Goal: Task Accomplishment & Management: Use online tool/utility

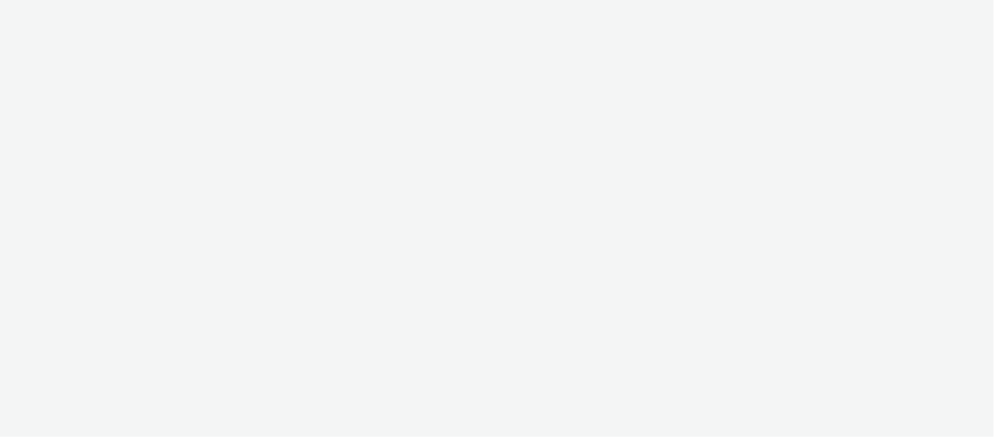
select select "11a7df10-284f-415c-b52a-427acf4c31ae"
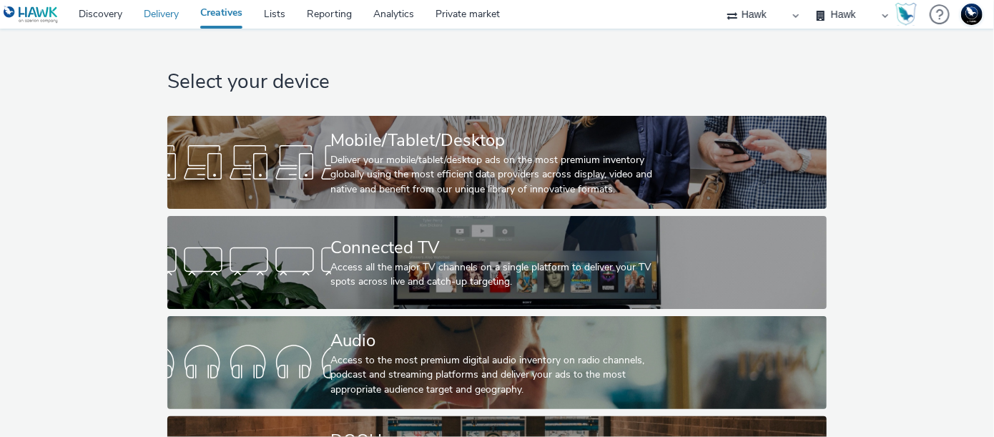
drag, startPoint x: 162, startPoint y: 15, endPoint x: 780, endPoint y: 16, distance: 618.3
click at [780, 16] on select "75 Media A8 Media Group ABI Media Abkom AB Abovo Ace & [PERSON_NAME] Ad-on Medi…" at bounding box center [763, 14] width 86 height 29
click at [663, 35] on div "Select your device Mobile/Tablet/Desktop Deliver your mobile/tablet/desktop ads…" at bounding box center [496, 272] width 669 height 487
click at [813, 9] on select "Hawk Hawk - Etude Conso Hawk Survey Hawk Survey - Etude Editeurs Hawk Survey - …" at bounding box center [852, 14] width 86 height 29
select select "23ac11bc-76f7-45aa-bb6e-913a84dd47ea"
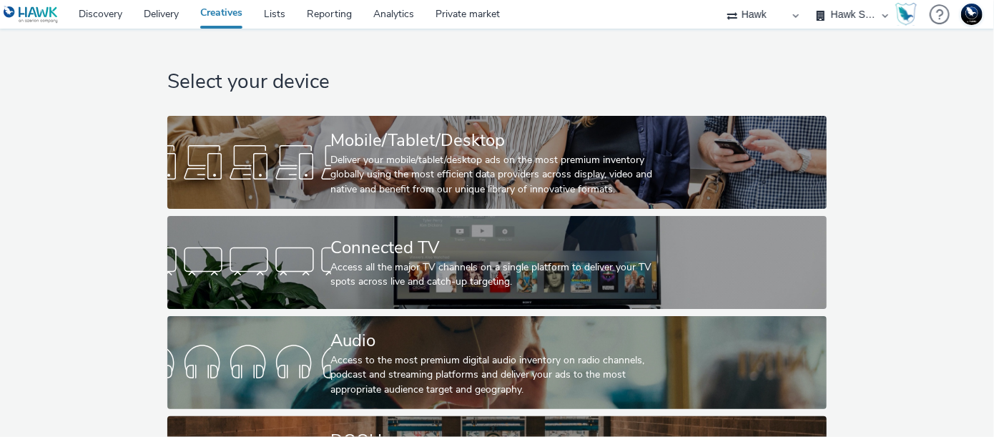
click at [809, 0] on select "Hawk Hawk - Etude Conso Hawk Survey Hawk Survey - Etude Editeurs Hawk Survey - …" at bounding box center [852, 14] width 86 height 29
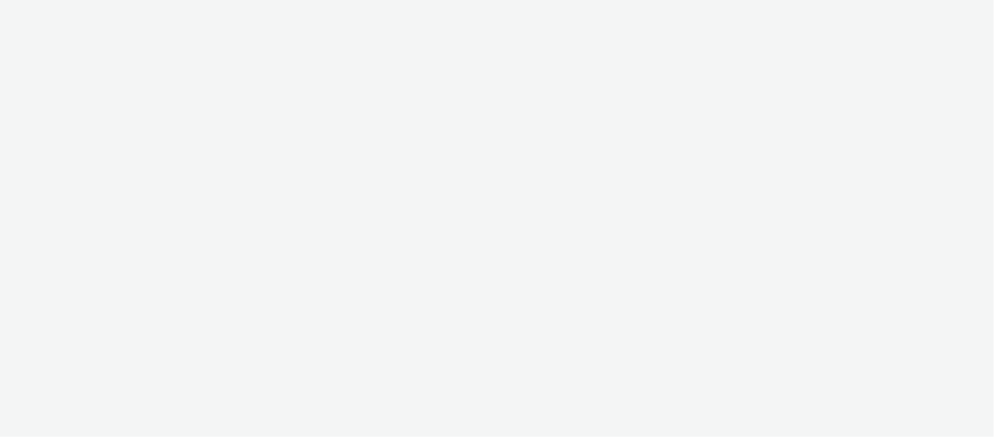
select select "11a7df10-284f-415c-b52a-427acf4c31ae"
select select "23ac11bc-76f7-45aa-bb6e-913a84dd47ea"
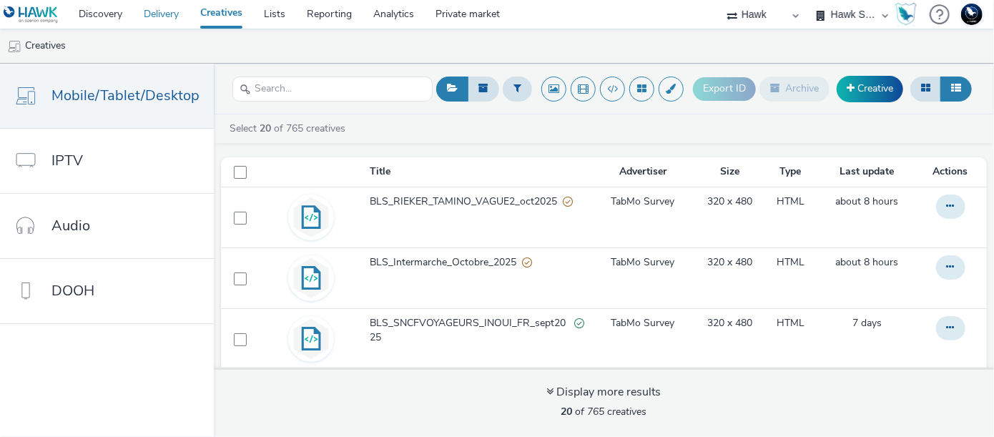
click at [165, 17] on link "Delivery" at bounding box center [161, 14] width 56 height 29
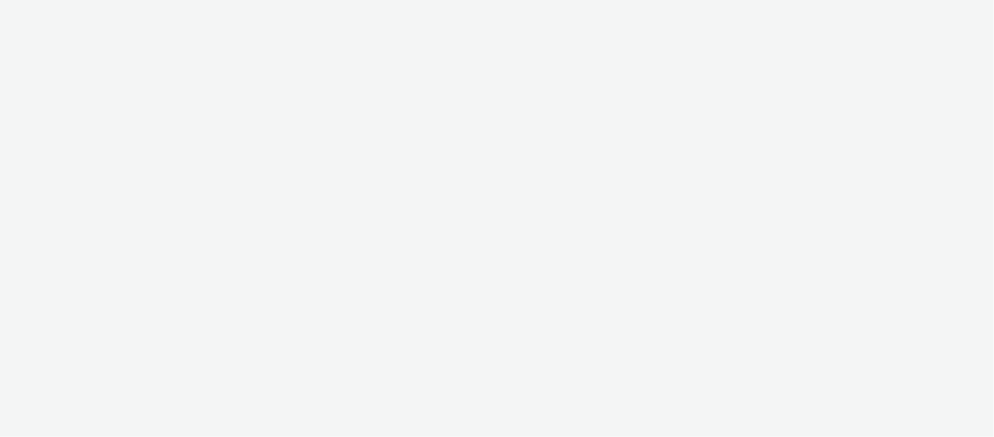
select select "11a7df10-284f-415c-b52a-427acf4c31ae"
select select "23ac11bc-76f7-45aa-bb6e-913a84dd47ea"
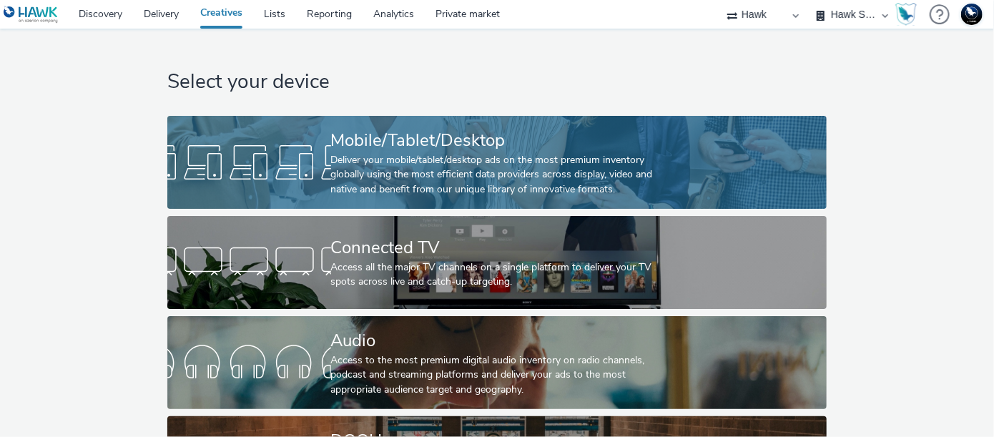
click at [400, 145] on div "Mobile/Tablet/Desktop" at bounding box center [494, 140] width 327 height 25
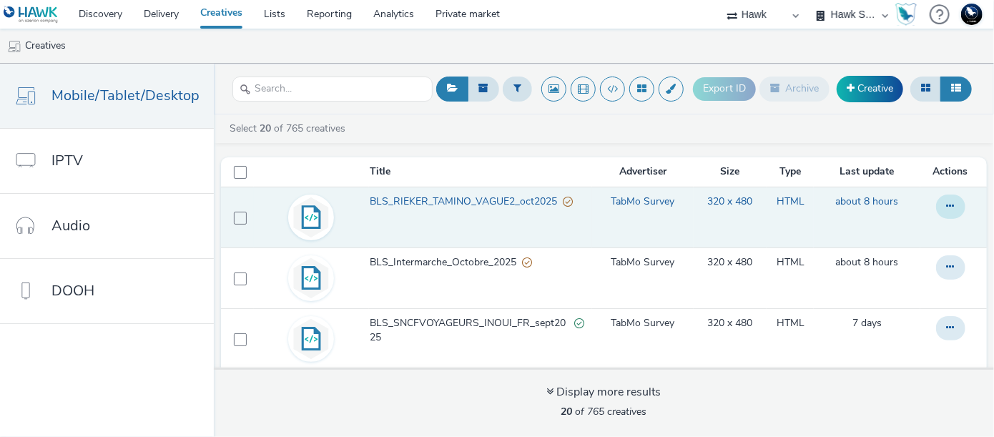
click at [936, 209] on button at bounding box center [950, 206] width 29 height 24
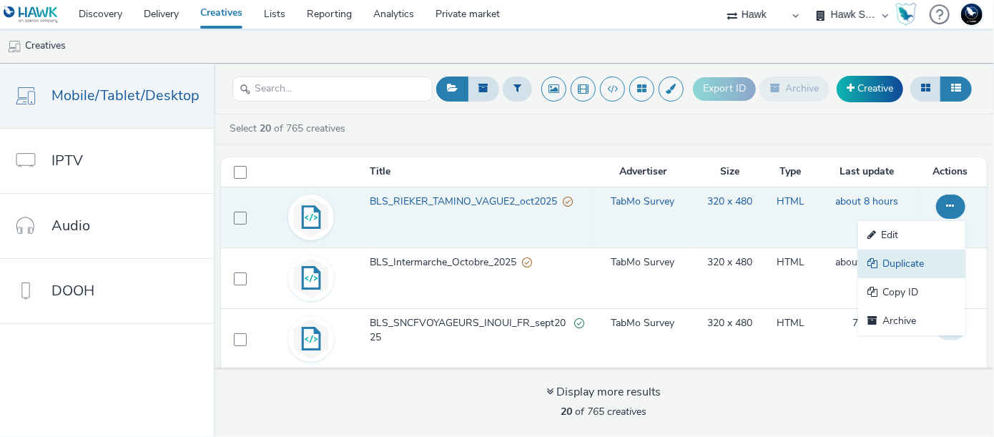
click at [872, 250] on link "Duplicate" at bounding box center [911, 263] width 107 height 29
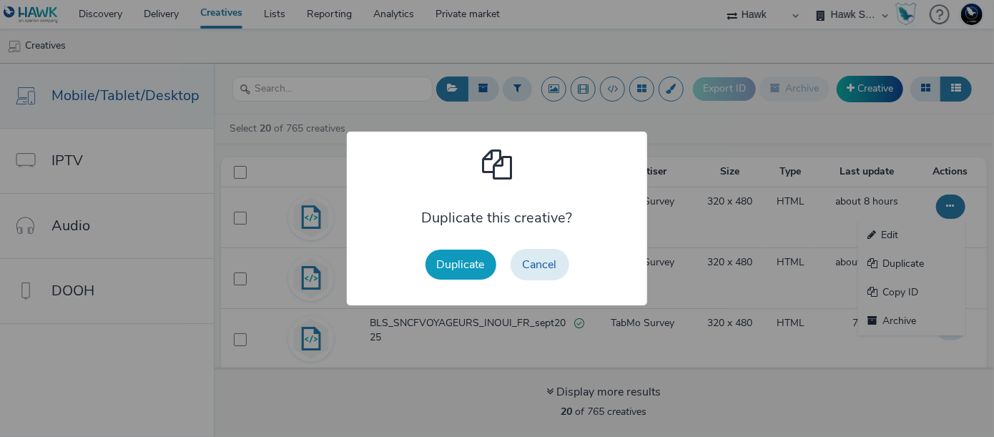
click at [437, 265] on button "Duplicate" at bounding box center [460, 264] width 71 height 30
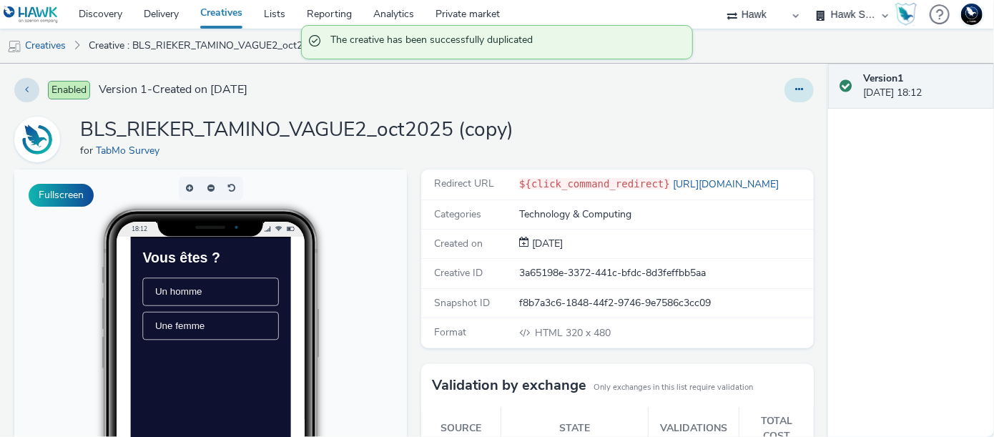
click at [795, 87] on icon at bounding box center [799, 89] width 8 height 10
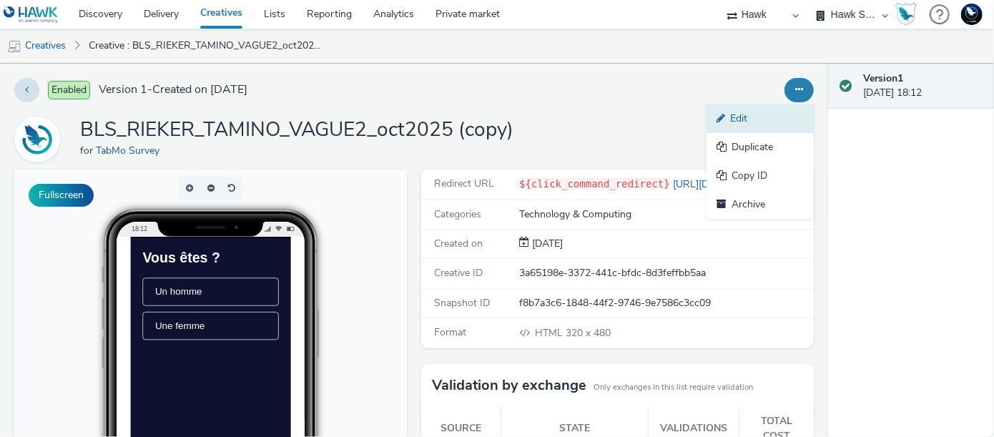
click at [753, 129] on link "Edit" at bounding box center [759, 118] width 107 height 29
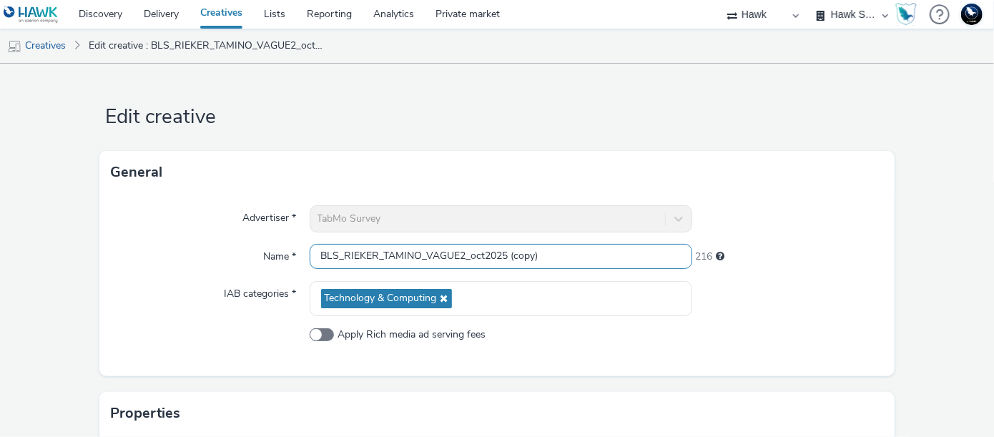
click at [374, 257] on input "BLS_RIEKER_TAMINO_VAGUE2_oct2025 (copy)" at bounding box center [500, 256] width 382 height 25
click at [402, 259] on input "BLS_OMD_TAMINO_VAGUE2_oct2025 (copy)" at bounding box center [500, 256] width 382 height 25
drag, startPoint x: 472, startPoint y: 256, endPoint x: 434, endPoint y: 262, distance: 39.1
click at [434, 262] on input "BLS_OMD_SkodaParitaire_VAGUE2_oct2025 (copy)" at bounding box center [500, 256] width 382 height 25
click at [582, 251] on input "BLS_OMD_SkodaParitaire_DTS_septembre2025 (copy)" at bounding box center [500, 256] width 382 height 25
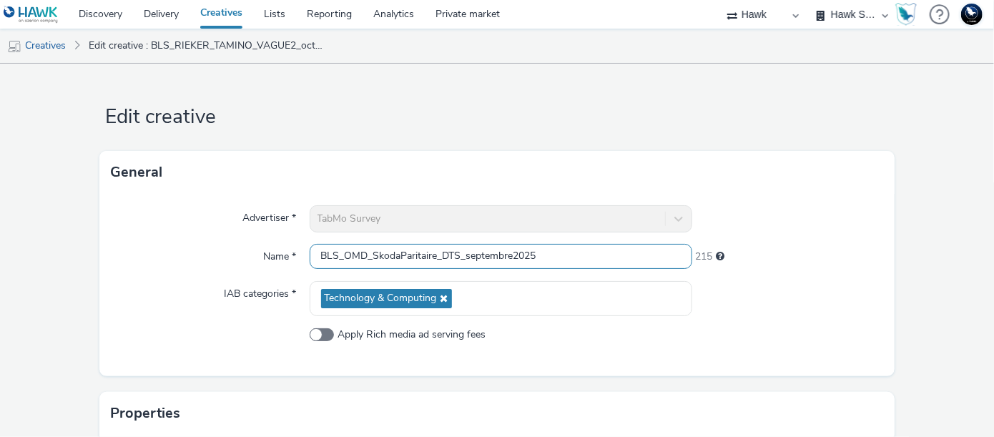
click at [508, 257] on input "BLS_OMD_SkodaParitaire_DTS_septembre2025" at bounding box center [500, 256] width 382 height 25
type input "BLS_OMD_SkodaParitaire_DTS_octobre2025"
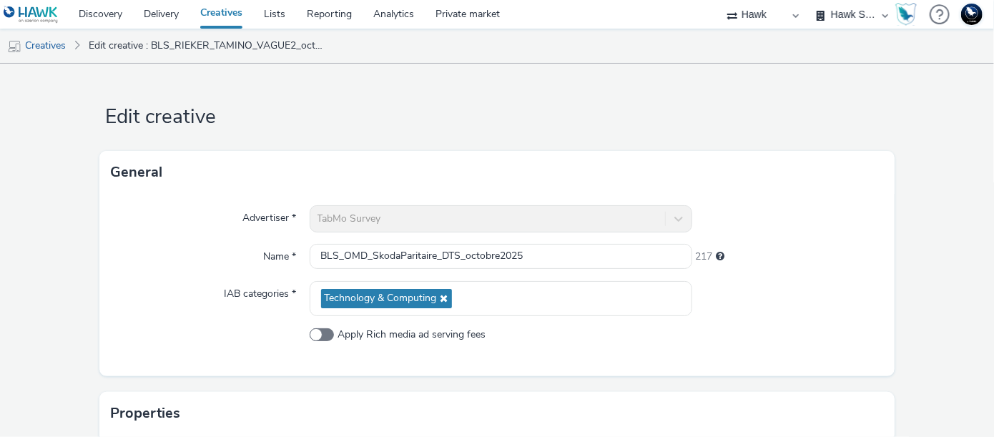
click at [804, 224] on div at bounding box center [788, 218] width 192 height 27
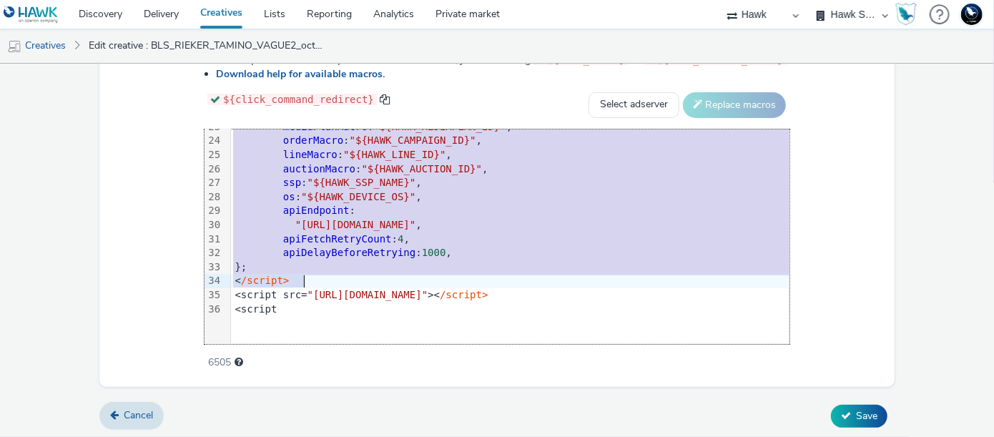
scroll to position [435, 0]
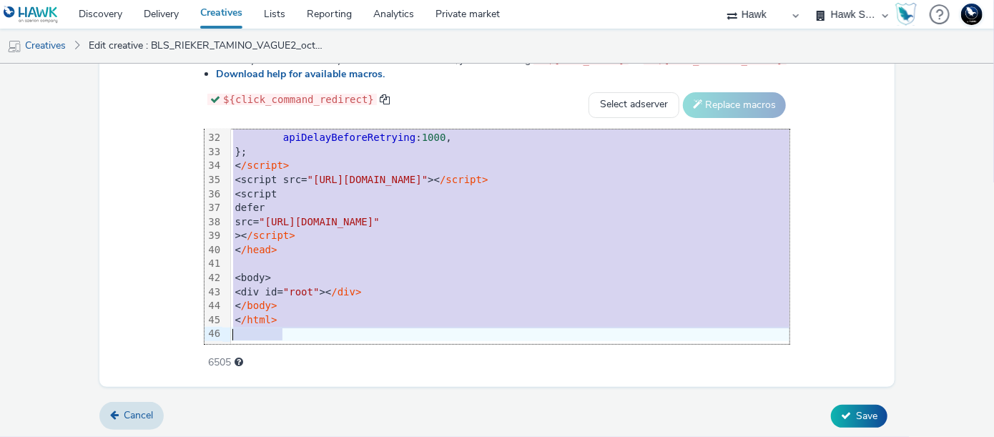
drag, startPoint x: 189, startPoint y: 136, endPoint x: 331, endPoint y: 475, distance: 367.2
click at [331, 436] on html "Discovery Delivery Creatives Lists Reporting Analytics Private market 75 Media …" at bounding box center [497, 218] width 994 height 437
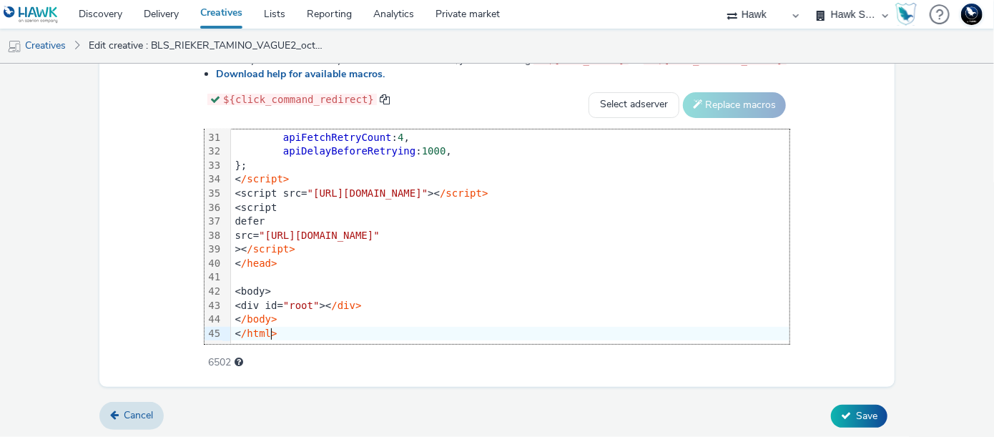
scroll to position [422, 0]
click at [843, 408] on button "Save" at bounding box center [859, 416] width 56 height 23
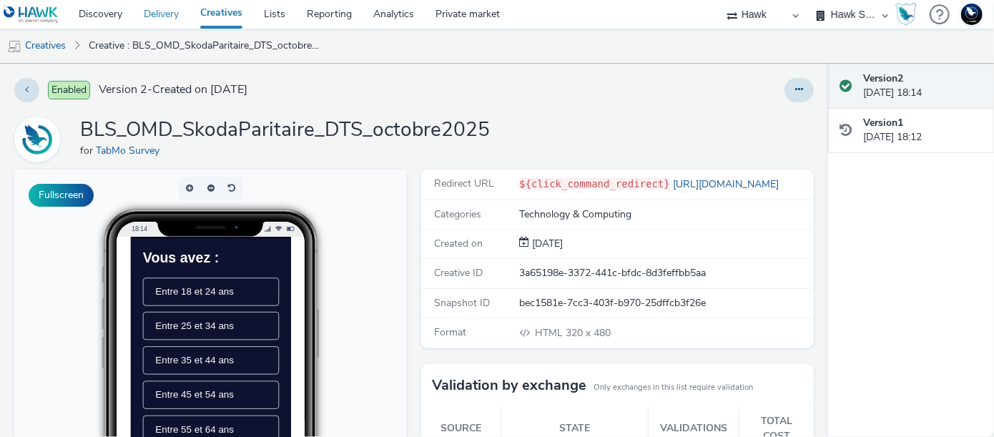
click at [175, 11] on link "Delivery" at bounding box center [161, 14] width 56 height 29
